Goal: Transaction & Acquisition: Purchase product/service

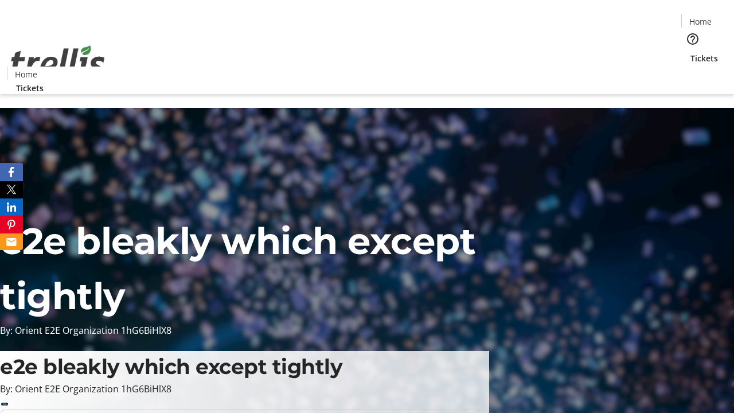
click at [701, 17] on span "Sign Up" at bounding box center [705, 16] width 33 height 14
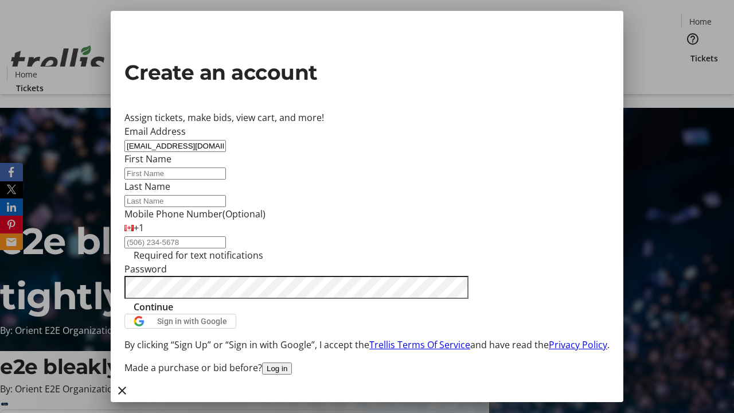
type input "[EMAIL_ADDRESS][DOMAIN_NAME]"
type input "[PERSON_NAME]"
click at [173, 313] on span "Continue" at bounding box center [154, 307] width 40 height 14
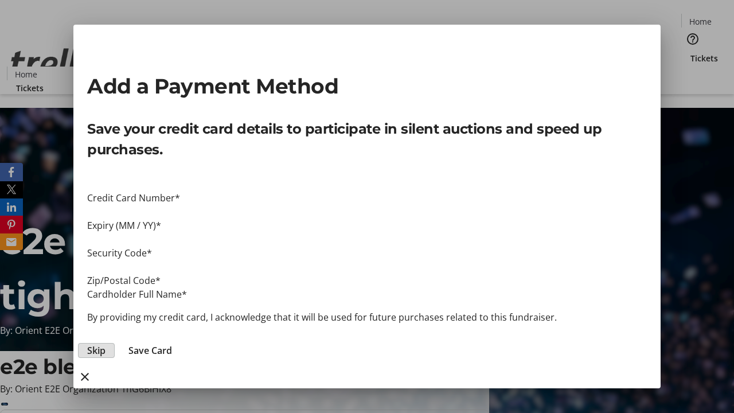
click at [105, 343] on span "Skip" at bounding box center [96, 350] width 18 height 14
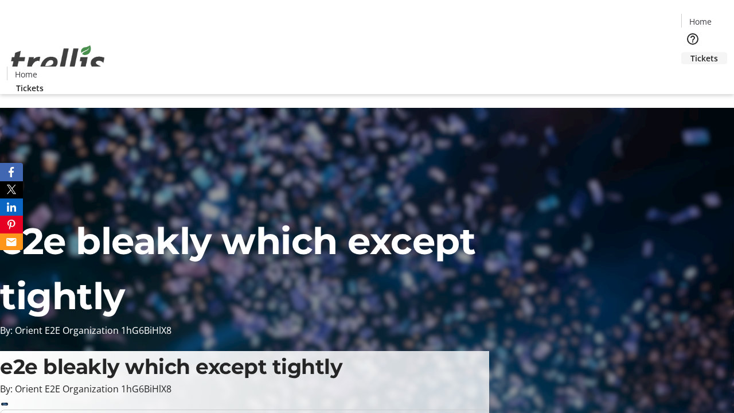
click at [690, 52] on span "Tickets" at bounding box center [704, 58] width 28 height 12
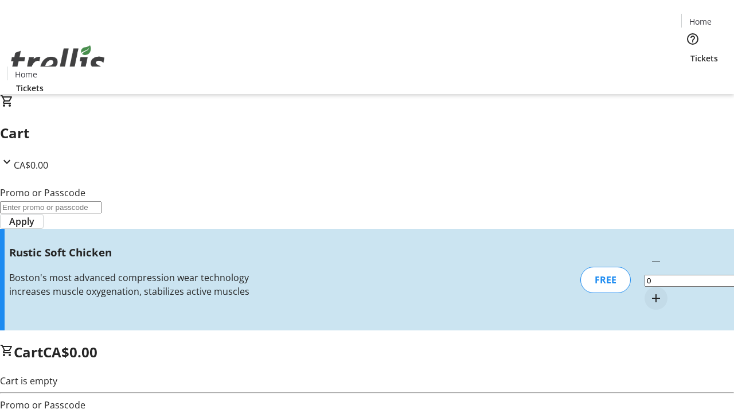
click at [649, 291] on mat-icon "Increment by one" at bounding box center [656, 298] width 14 height 14
type input "1"
